Goal: Information Seeking & Learning: Learn about a topic

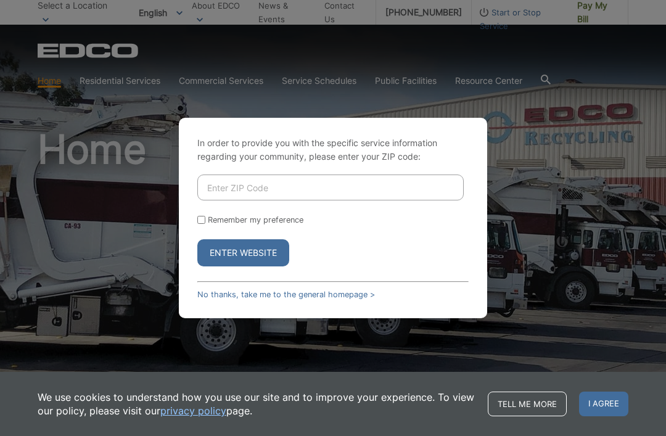
click at [314, 201] on input "Enter ZIP Code" at bounding box center [330, 188] width 267 height 26
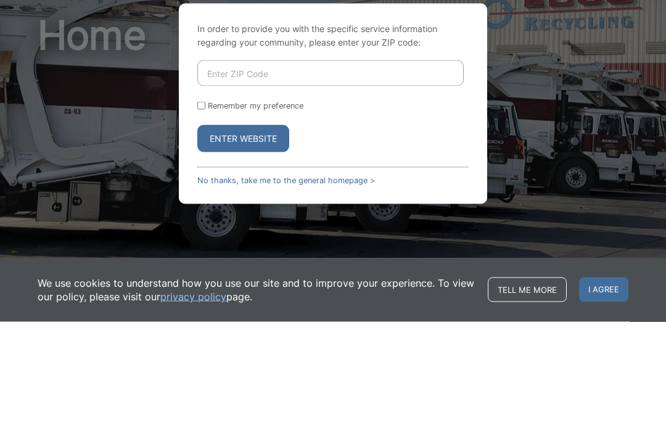
type input "92081"
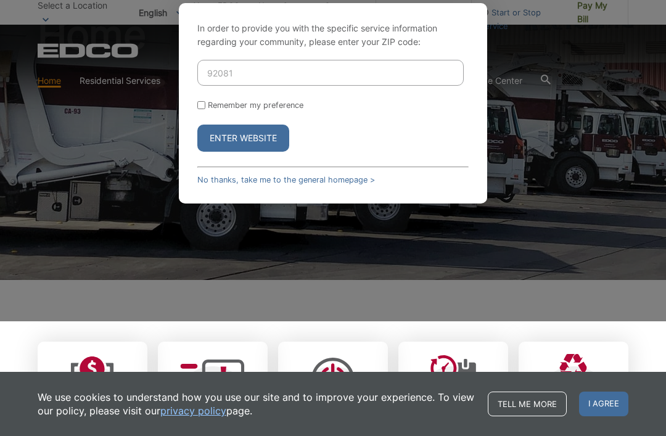
click at [239, 152] on button "Enter Website" at bounding box center [243, 138] width 92 height 27
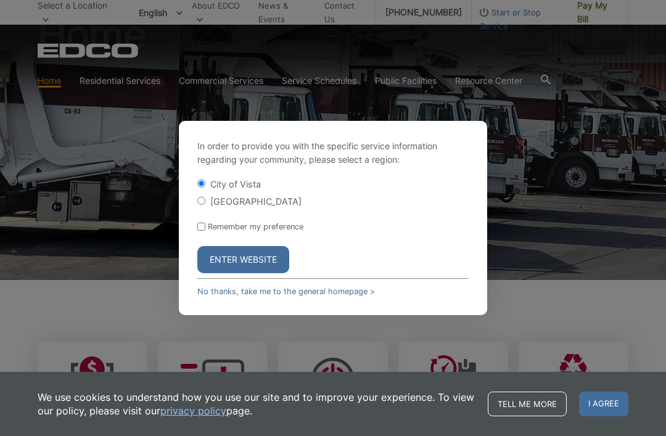
click at [205, 231] on input "Remember my preference" at bounding box center [201, 227] width 8 height 8
checkbox input "true"
click at [268, 271] on button "Enter Website" at bounding box center [243, 259] width 92 height 27
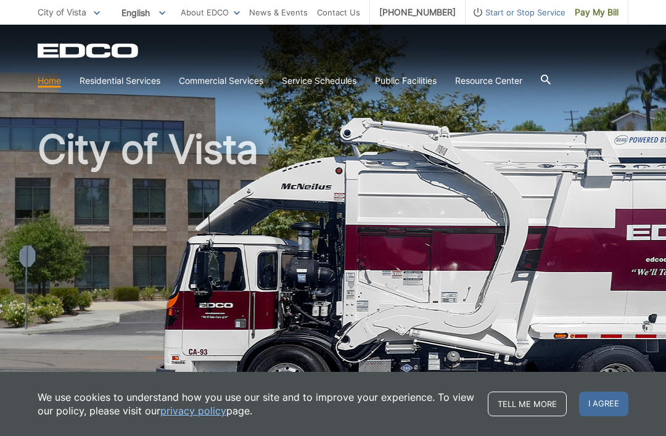
click at [0, 0] on link "Household Hazardous Waste" at bounding box center [0, 0] width 0 height 0
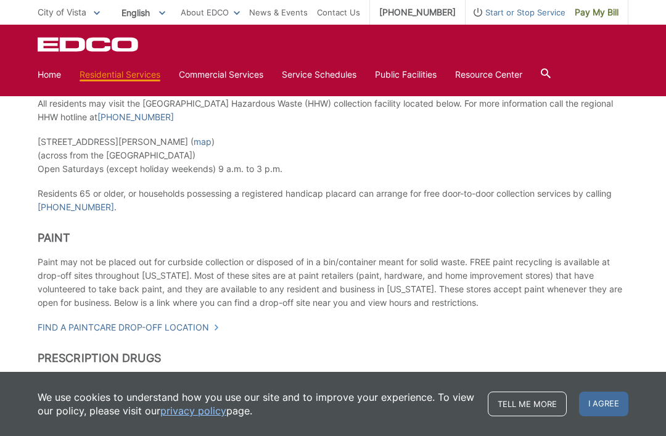
scroll to position [470, 0]
